Goal: Share content

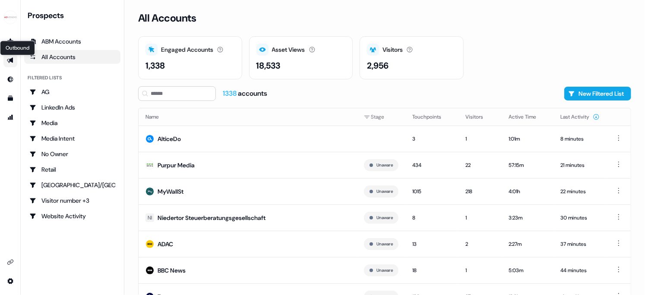
click at [10, 58] on icon "Go to outbound experience" at bounding box center [10, 60] width 7 height 7
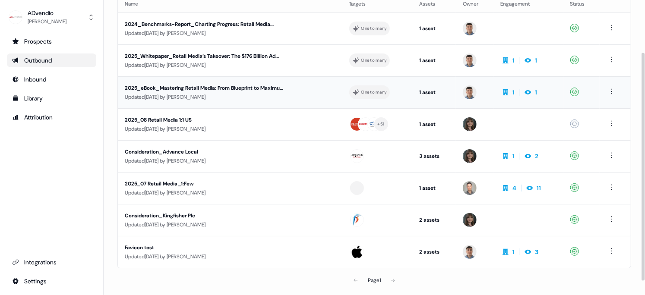
scroll to position [70, 0]
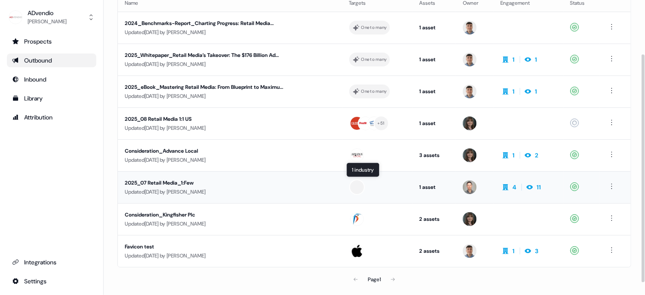
click at [361, 185] on div at bounding box center [357, 187] width 16 height 16
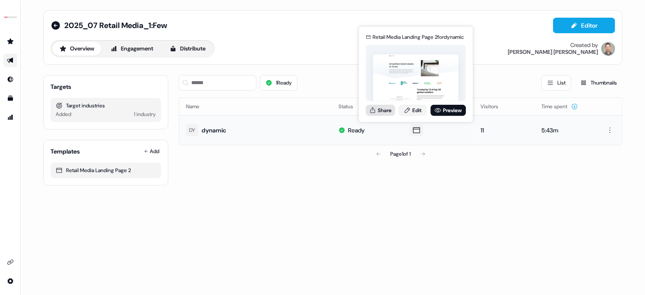
click at [375, 113] on icon at bounding box center [372, 110] width 7 height 7
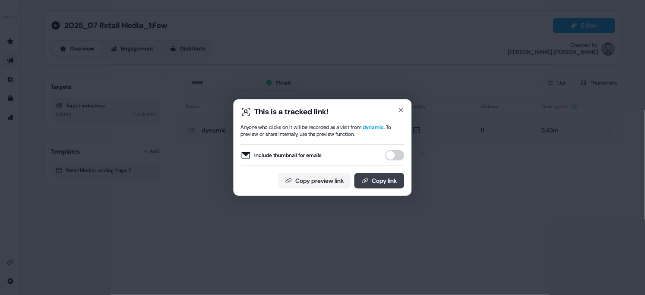
click at [380, 178] on button "Copy link" at bounding box center [379, 181] width 50 height 16
